Goal: Information Seeking & Learning: Learn about a topic

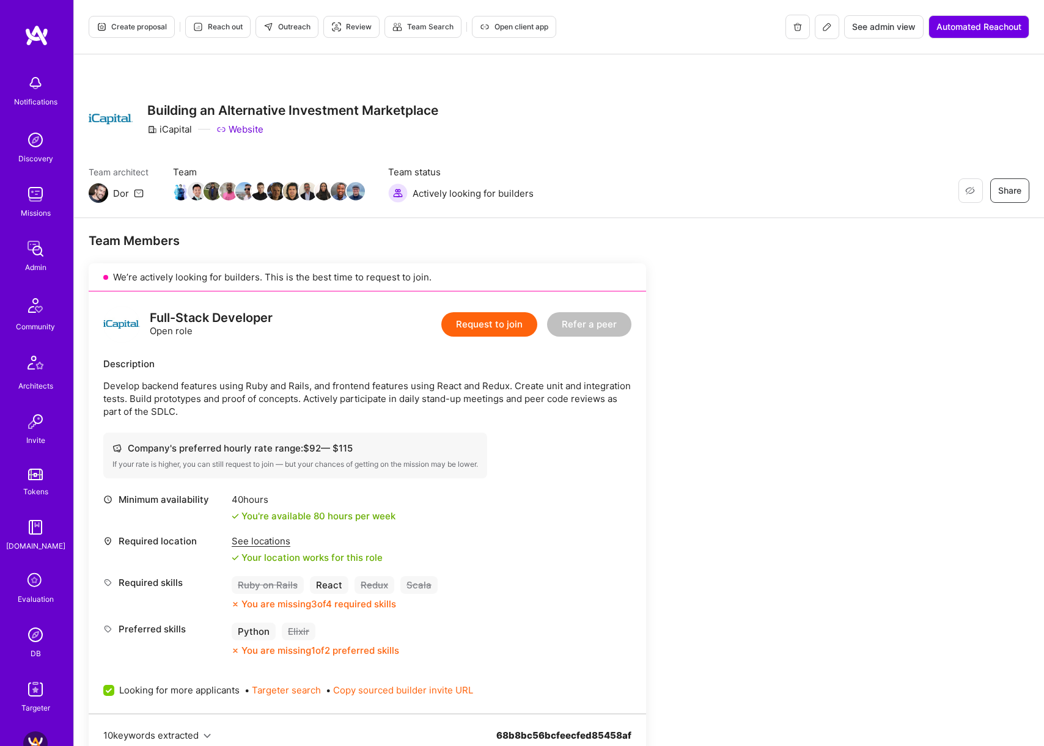
scroll to position [181, 0]
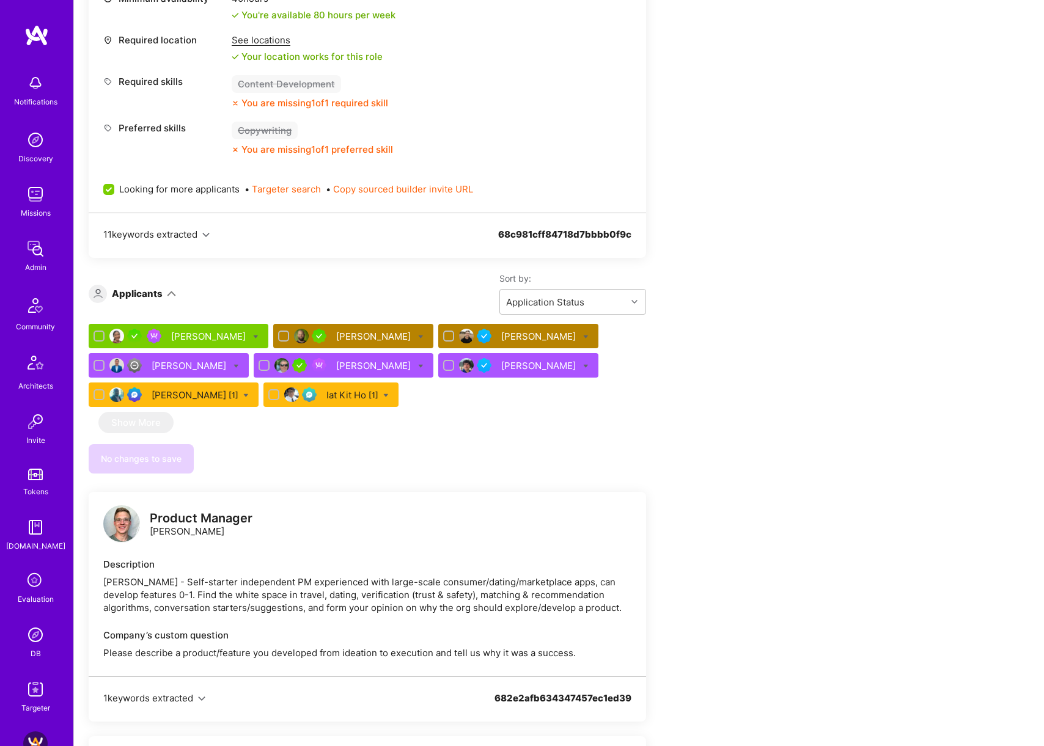
scroll to position [1477, 0]
